Goal: Task Accomplishment & Management: Complete application form

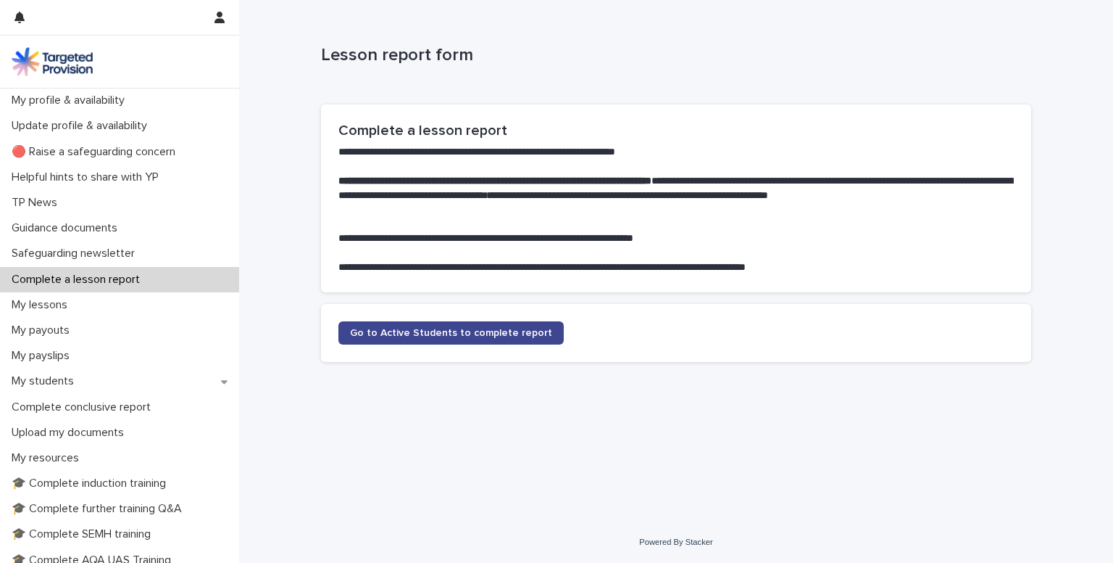
click at [449, 331] on span "Go to Active Students to complete report" at bounding box center [451, 333] width 202 height 10
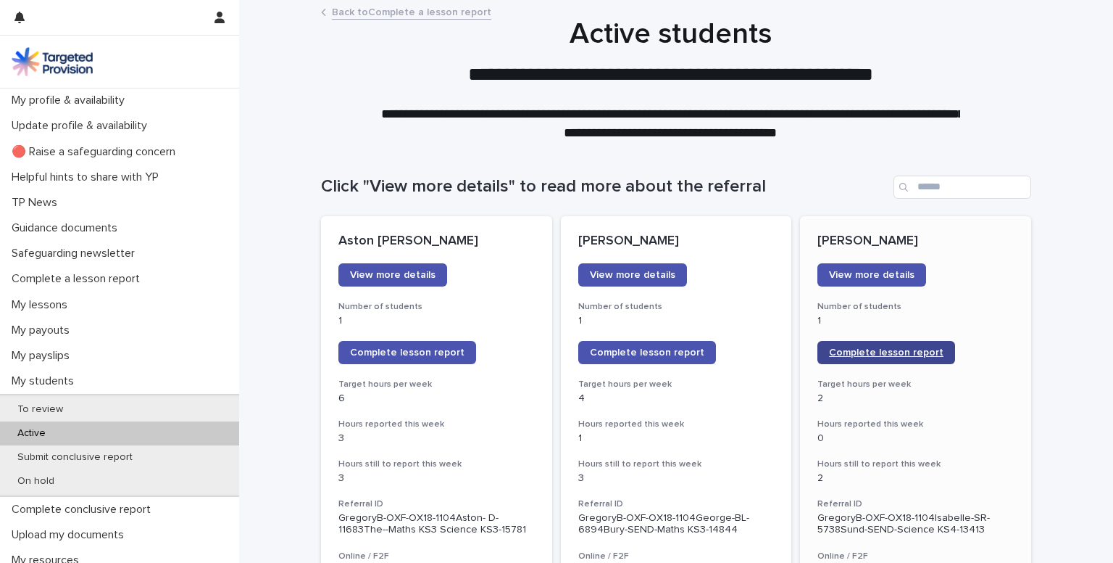
click at [863, 341] on link "Complete lesson report" at bounding box center [887, 352] width 138 height 23
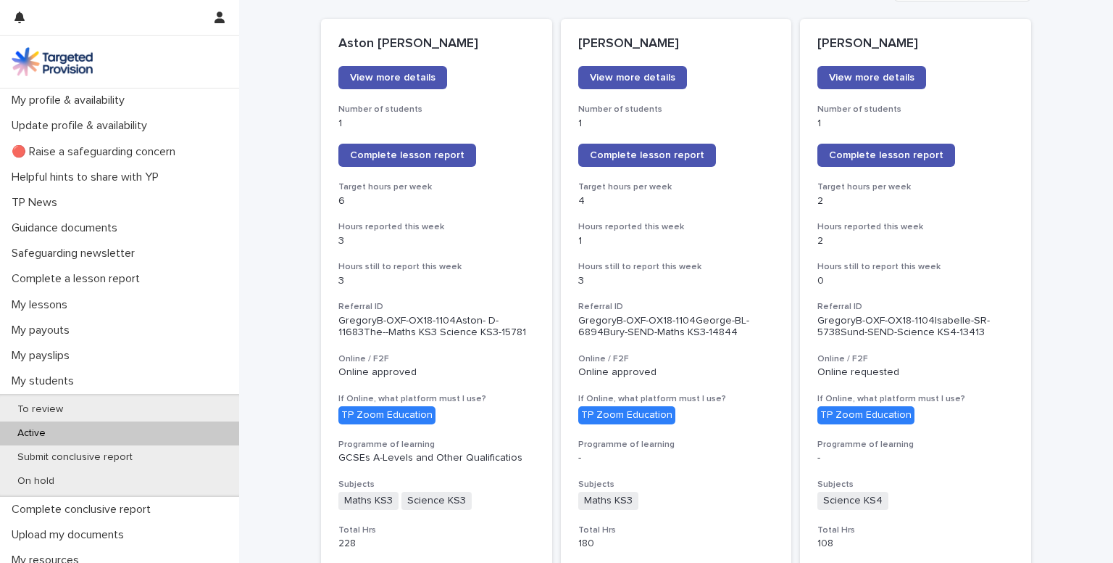
scroll to position [205, 0]
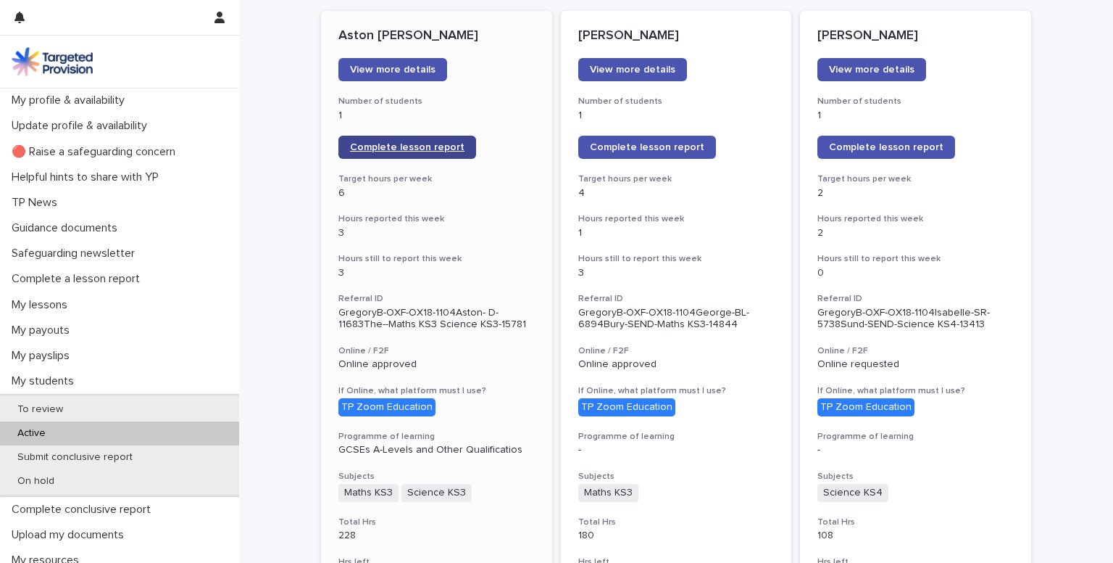
click at [381, 140] on link "Complete lesson report" at bounding box center [408, 147] width 138 height 23
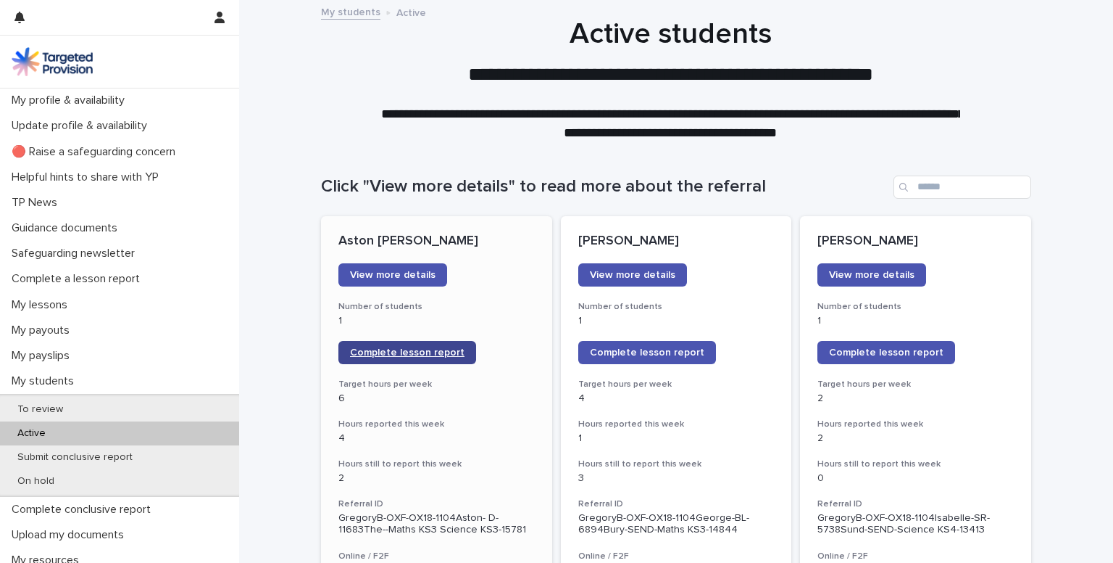
click at [378, 359] on link "Complete lesson report" at bounding box center [408, 352] width 138 height 23
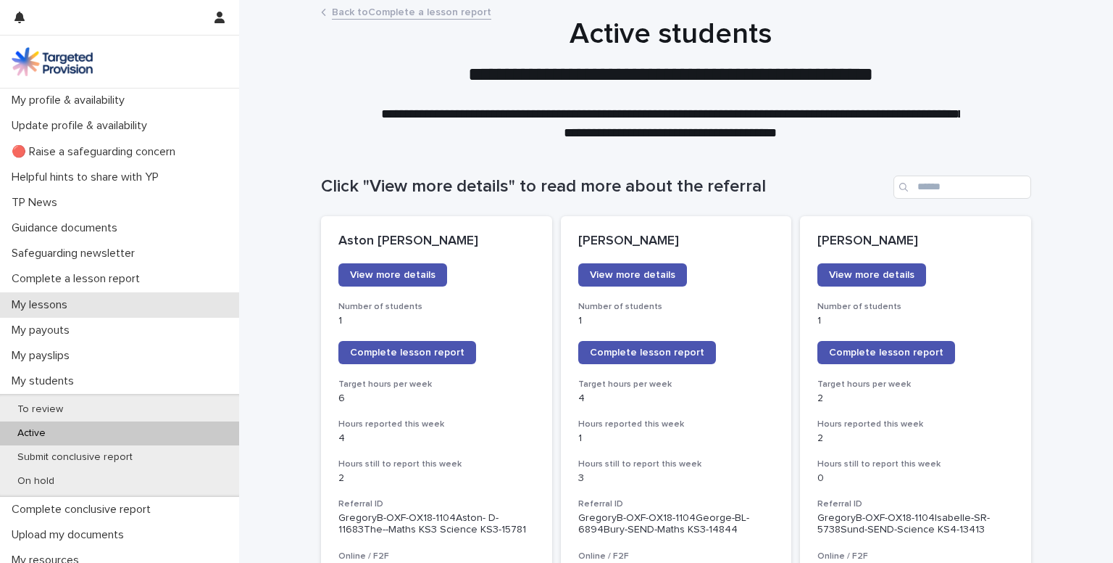
click at [69, 304] on p "My lessons" at bounding box center [42, 305] width 73 height 14
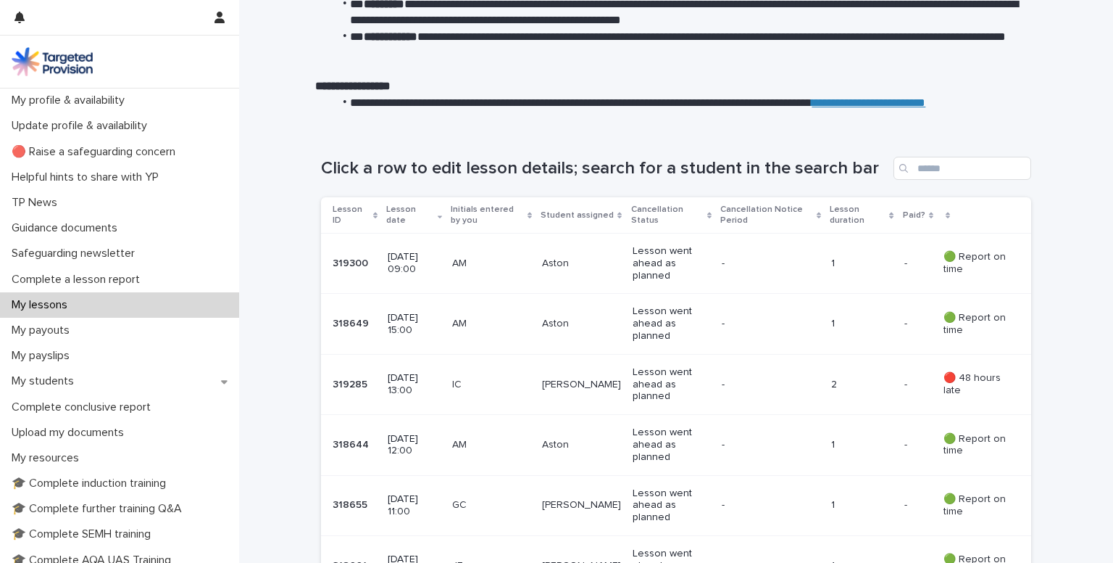
scroll to position [142, 0]
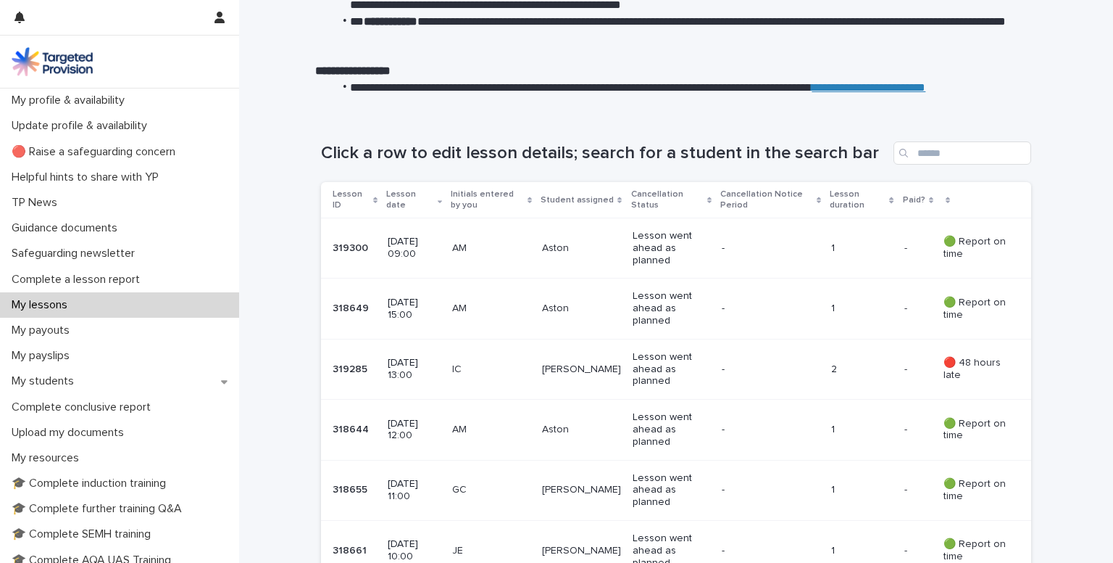
click at [478, 286] on td "AM" at bounding box center [492, 308] width 90 height 60
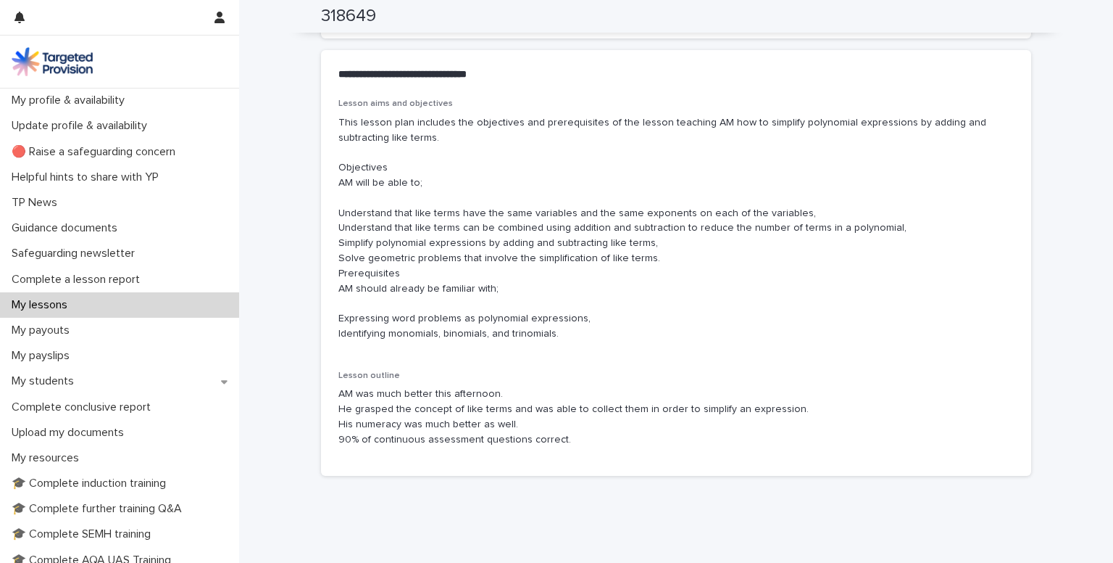
scroll to position [829, 0]
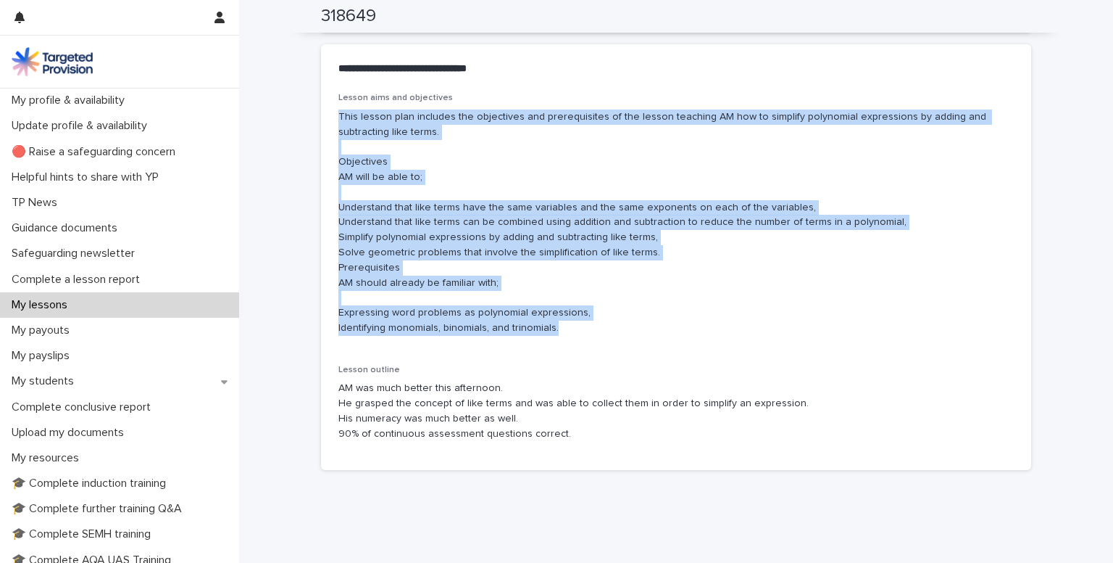
drag, startPoint x: 331, startPoint y: 111, endPoint x: 560, endPoint y: 328, distance: 315.9
click at [560, 328] on div "Lesson aims and objectives This lesson plan includes the objectives and prerequ…" at bounding box center [676, 281] width 710 height 377
copy p "This lesson plan includes the objectives and prerequisites of the lesson teachi…"
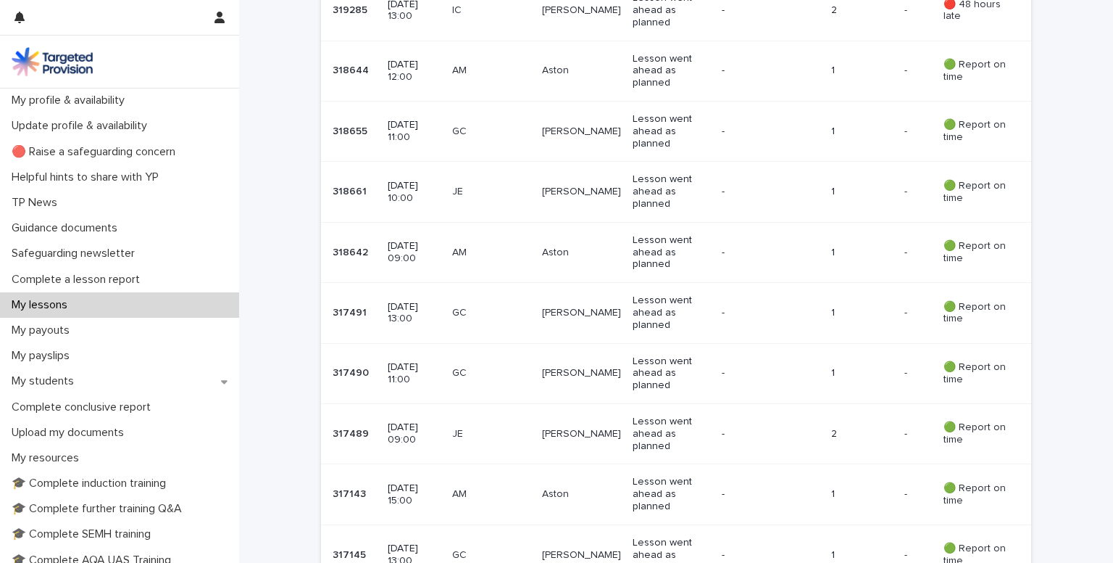
scroll to position [592, 0]
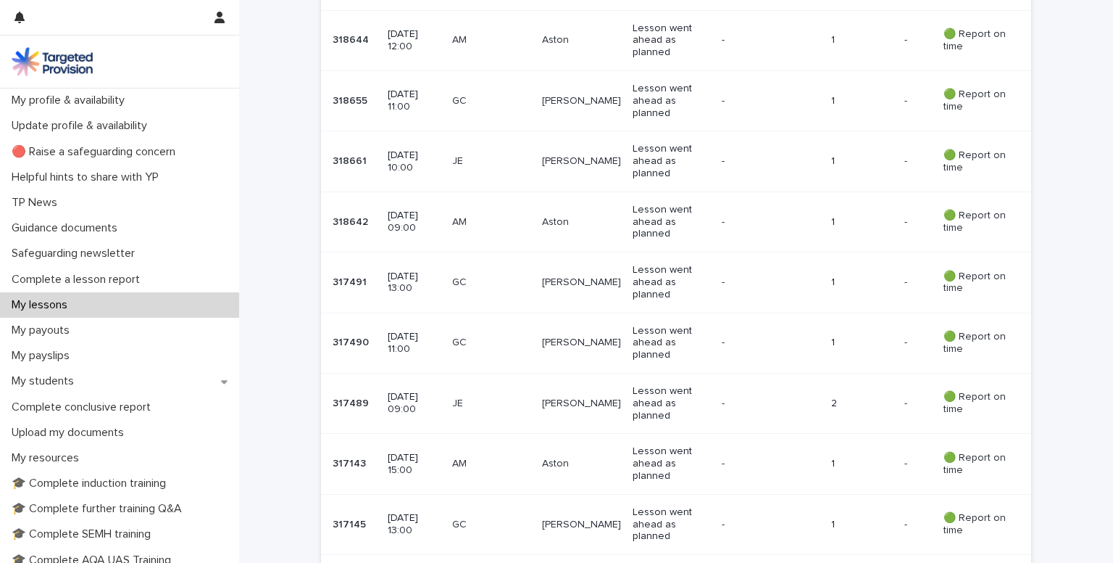
click at [415, 465] on p "11 September 2025 15:00" at bounding box center [414, 464] width 53 height 25
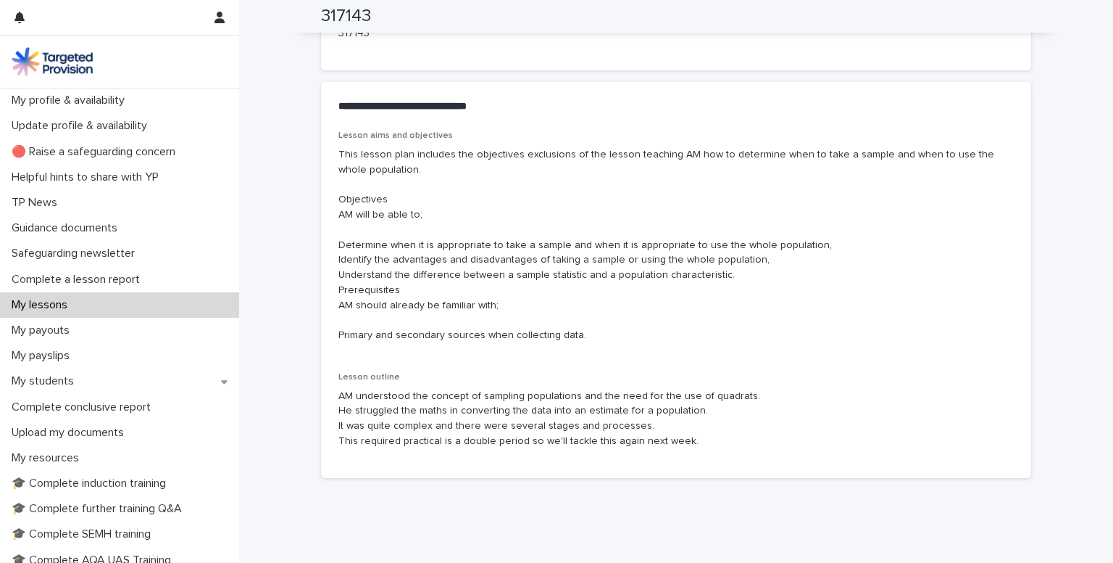
scroll to position [795, 0]
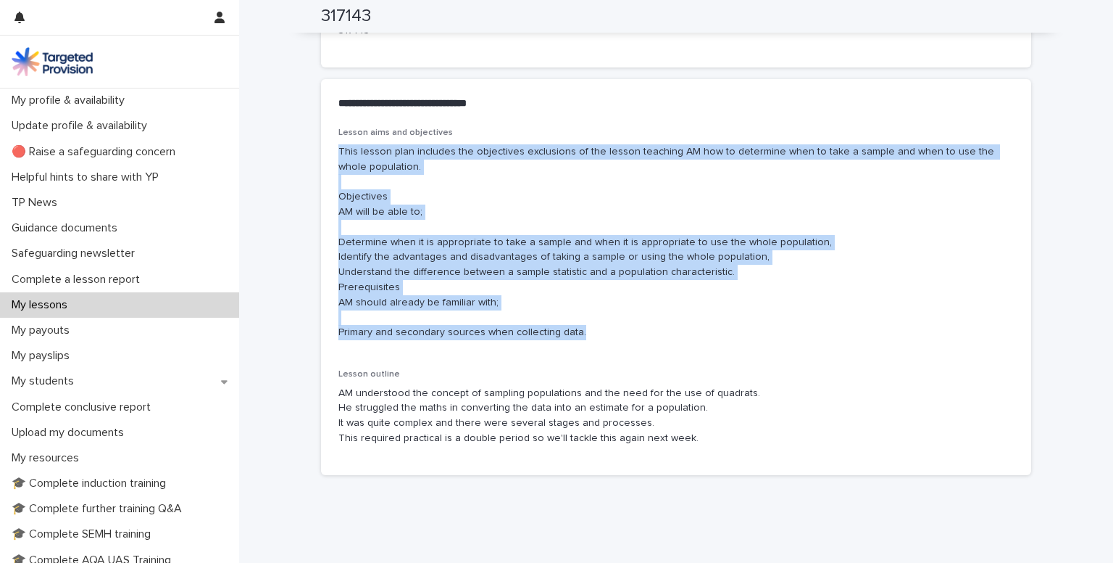
drag, startPoint x: 333, startPoint y: 150, endPoint x: 573, endPoint y: 331, distance: 300.3
click at [573, 331] on p "This lesson plan includes the objectives exclusions of the lesson teaching AM h…" at bounding box center [677, 242] width 676 height 196
copy p "This lesson plan includes the objectives exclusions of the lesson teaching AM h…"
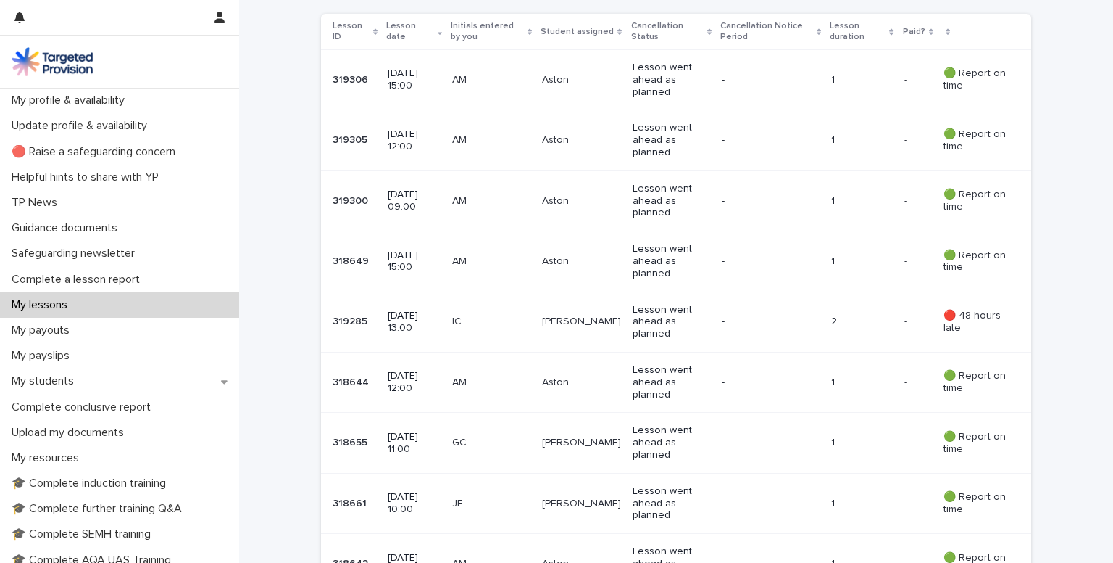
scroll to position [320, 0]
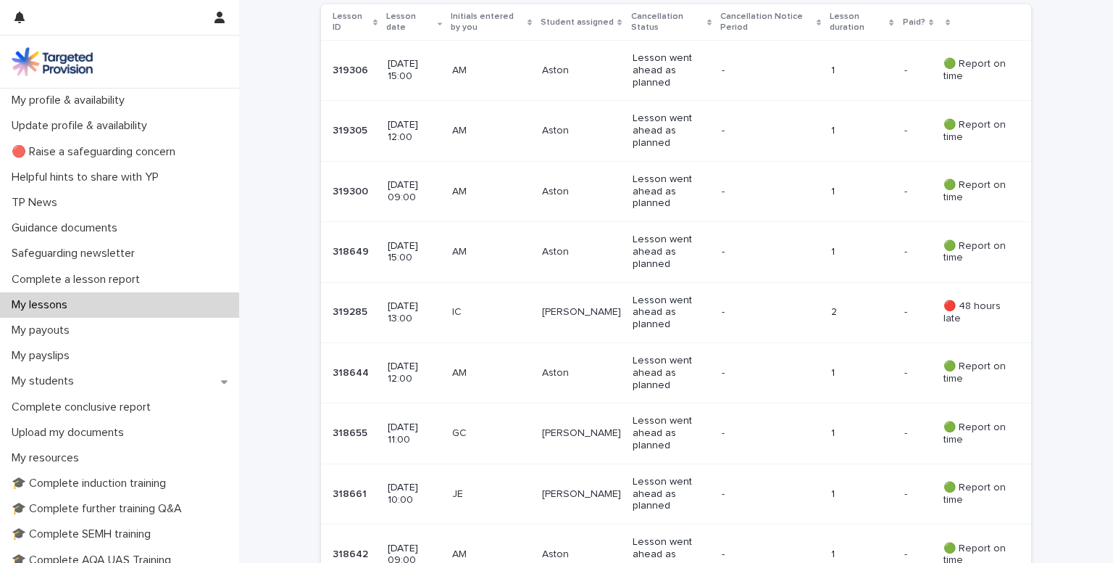
click at [440, 421] on p "17 September 2025 11:00" at bounding box center [414, 433] width 53 height 25
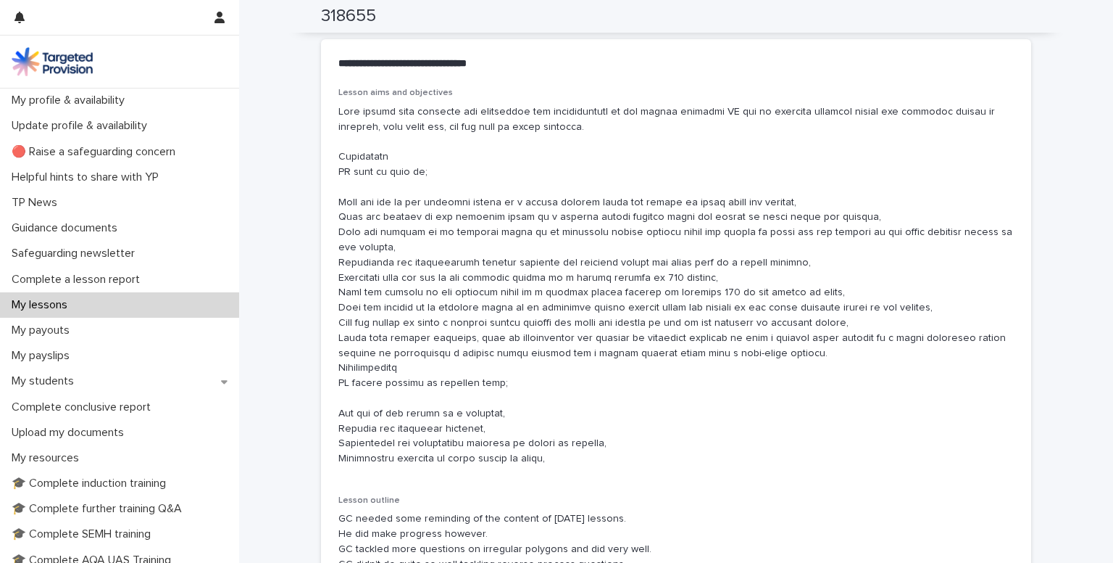
scroll to position [836, 0]
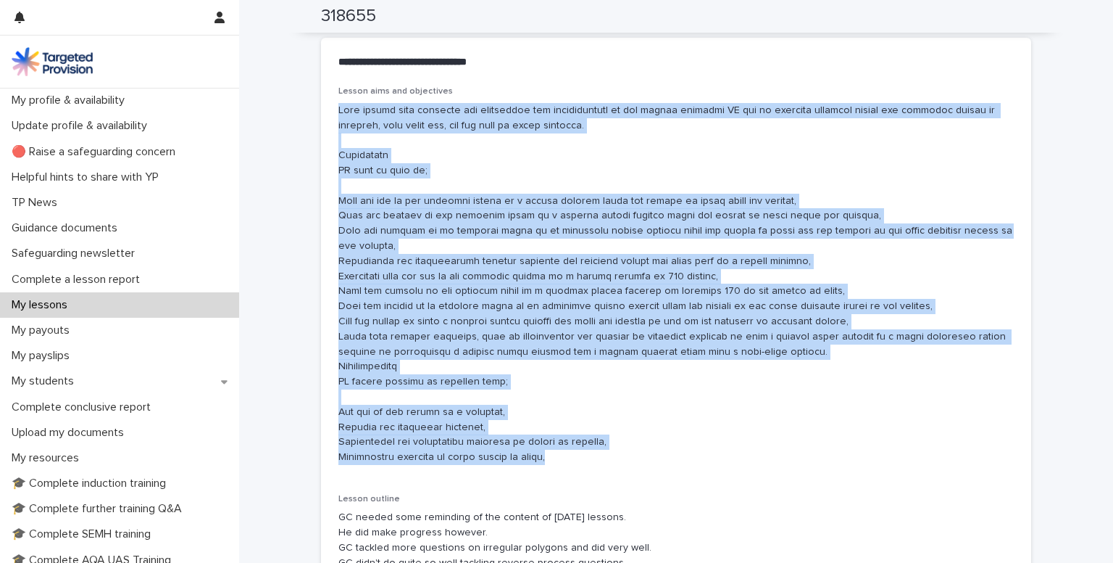
drag, startPoint x: 331, startPoint y: 107, endPoint x: 570, endPoint y: 449, distance: 417.1
click at [570, 449] on div "Lesson aims and objectives Lesson outline GC needed some reminding of the conte…" at bounding box center [676, 350] width 710 height 528
copy p "This lesson plan includes the objectives and prerequisites of the lesson teachi…"
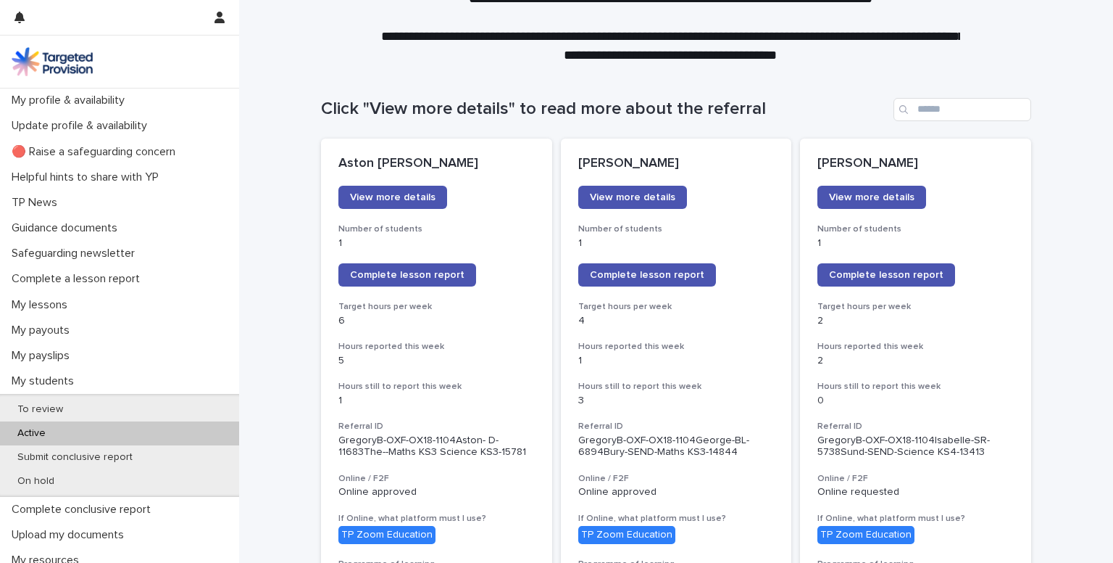
scroll to position [90, 0]
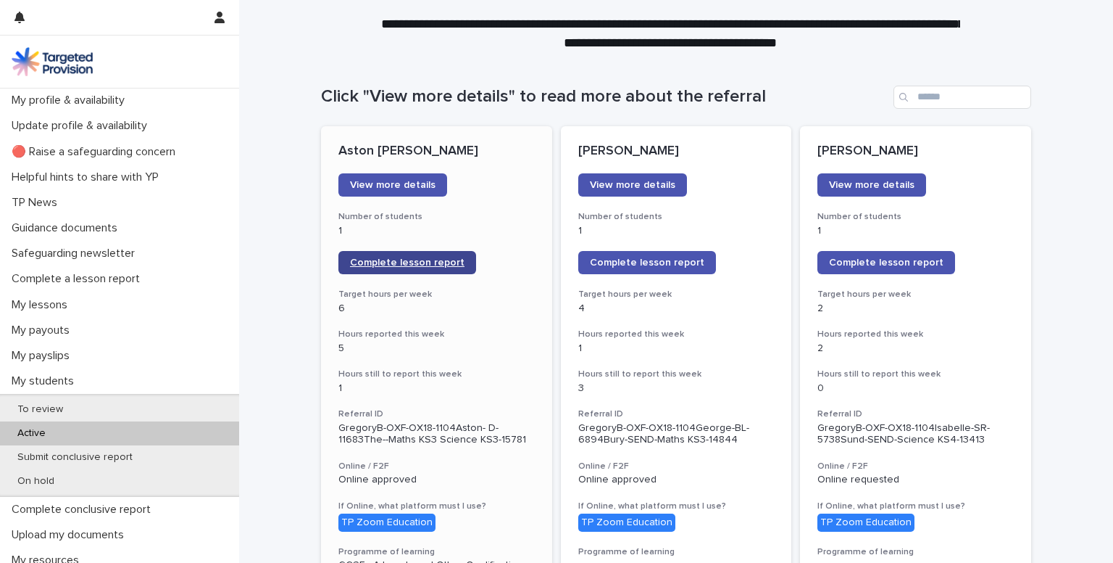
click at [360, 257] on span "Complete lesson report" at bounding box center [407, 262] width 115 height 10
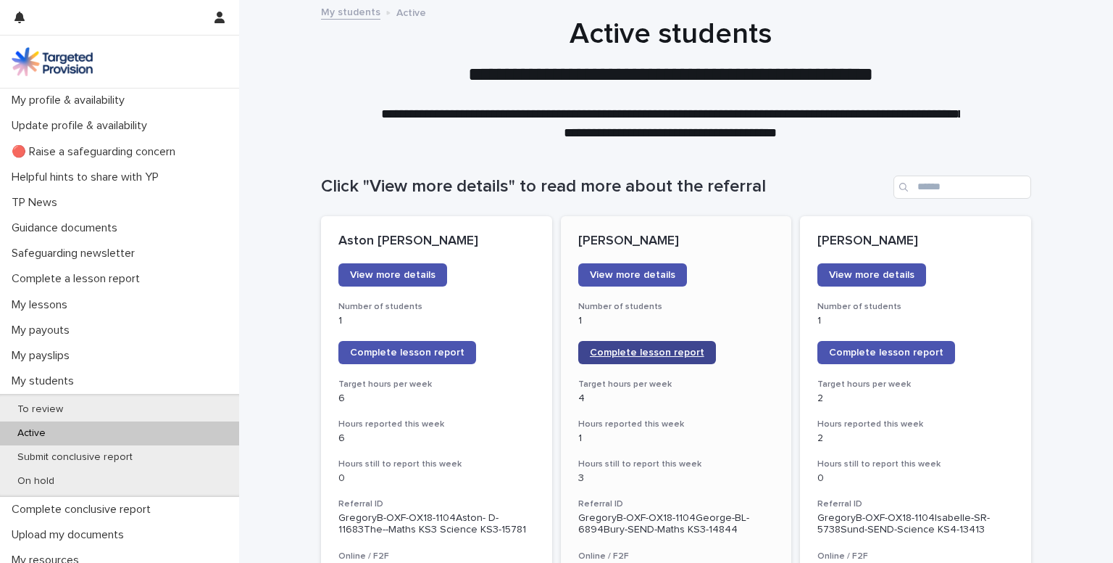
click at [607, 352] on span "Complete lesson report" at bounding box center [647, 352] width 115 height 10
click at [616, 354] on span "Complete lesson report" at bounding box center [647, 352] width 115 height 10
